Goal: Task Accomplishment & Management: Complete application form

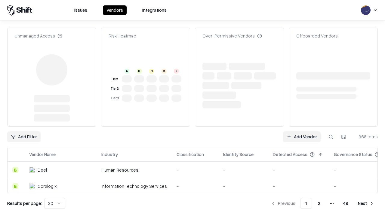
click at [301, 132] on link "Add Vendor" at bounding box center [302, 137] width 38 height 11
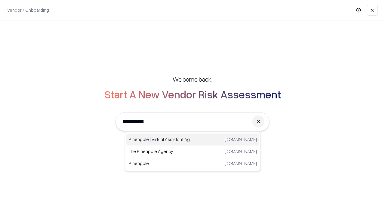
click at [193, 140] on div "Pineapple | Virtual Assistant Agency [DOMAIN_NAME]" at bounding box center [192, 140] width 133 height 12
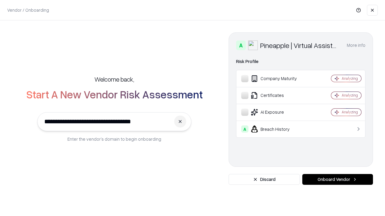
type input "**********"
click at [337, 180] on button "Onboard Vendor" at bounding box center [337, 179] width 71 height 11
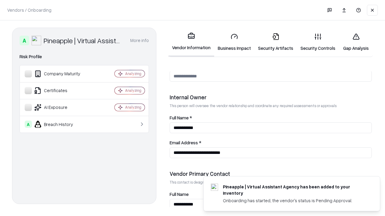
scroll to position [311, 0]
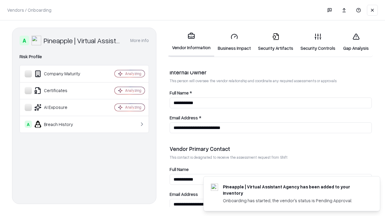
click at [234, 42] on link "Business Impact" at bounding box center [234, 42] width 40 height 28
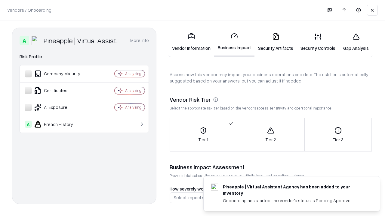
click at [275, 42] on link "Security Artifacts" at bounding box center [275, 42] width 42 height 28
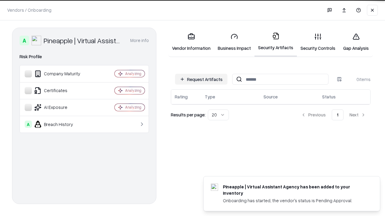
click at [201, 79] on button "Request Artifacts" at bounding box center [201, 79] width 52 height 11
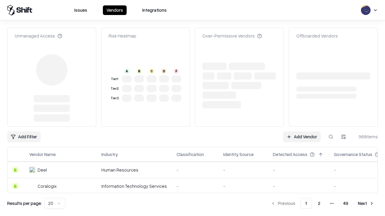
click at [301, 132] on link "Add Vendor" at bounding box center [302, 137] width 38 height 11
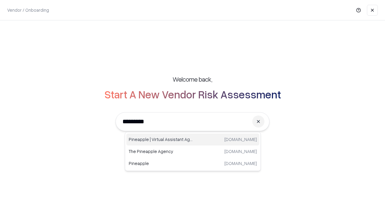
click at [193, 140] on div "Pineapple | Virtual Assistant Agency [DOMAIN_NAME]" at bounding box center [192, 140] width 133 height 12
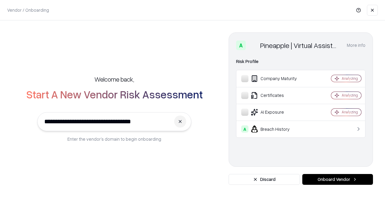
type input "**********"
click at [337, 180] on button "Onboard Vendor" at bounding box center [337, 179] width 71 height 11
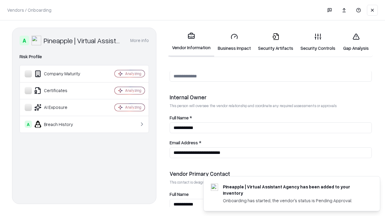
scroll to position [311, 0]
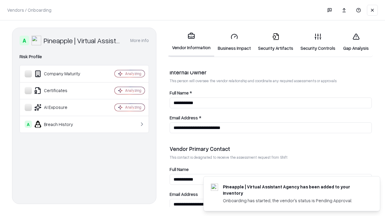
click at [356, 42] on link "Gap Analysis" at bounding box center [356, 42] width 34 height 28
